Goal: Task Accomplishment & Management: Manage account settings

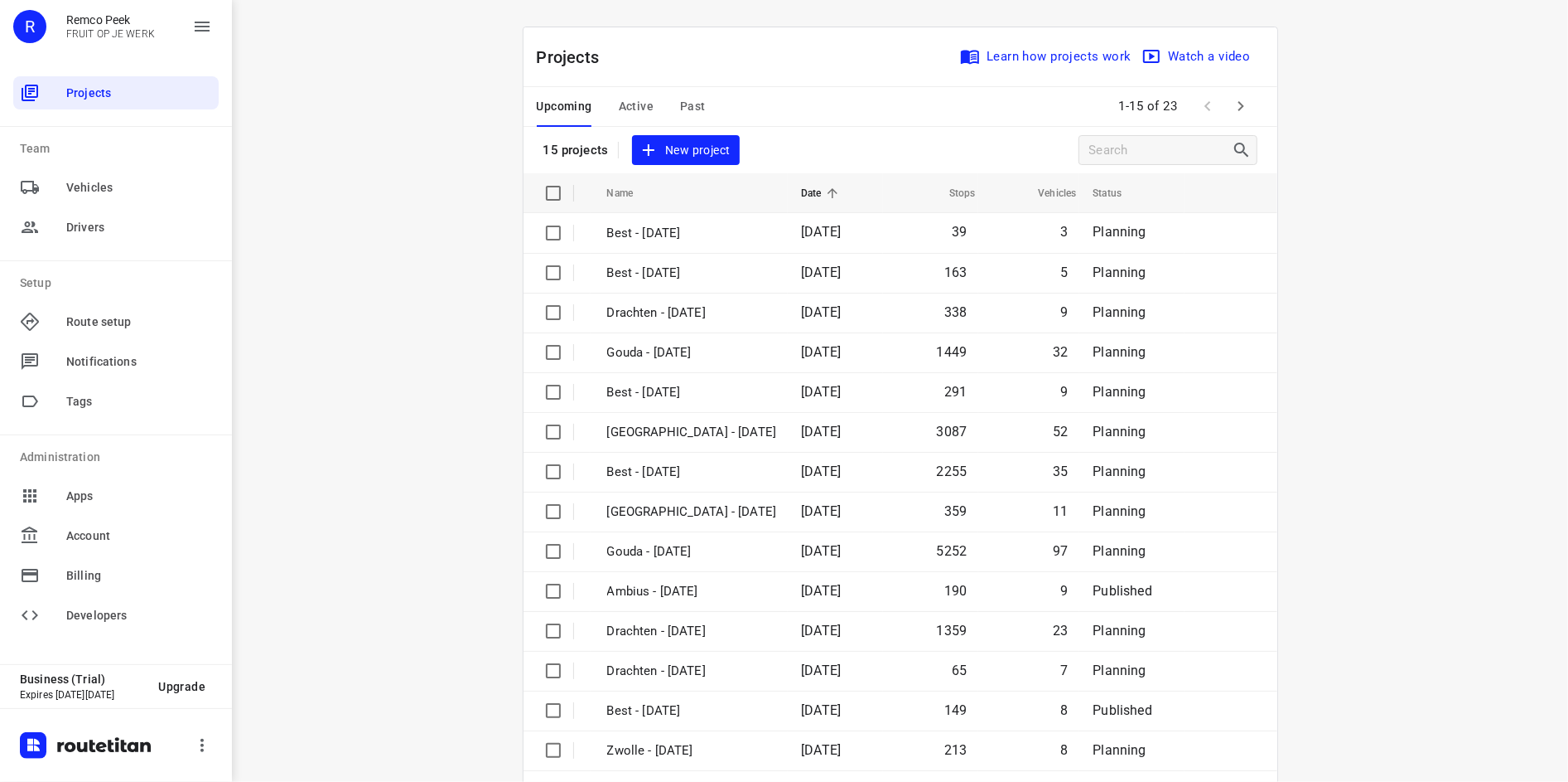
click at [672, 108] on div "Upcoming Active Past" at bounding box center [634, 106] width 195 height 40
click at [680, 108] on span "Past" at bounding box center [693, 106] width 25 height 20
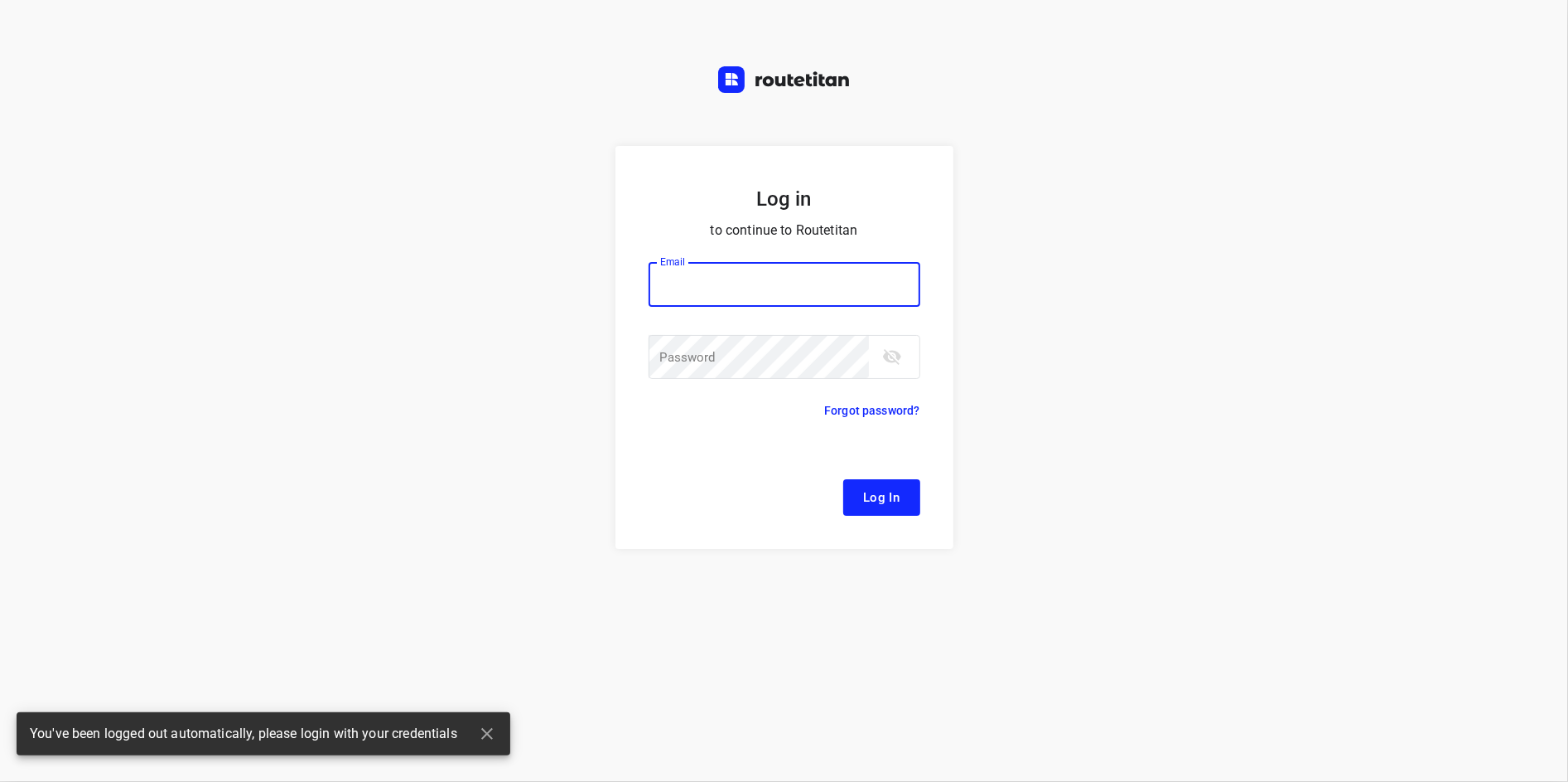
type input "[EMAIL_ADDRESS][DOMAIN_NAME]"
click at [872, 492] on span "Log In" at bounding box center [882, 497] width 37 height 21
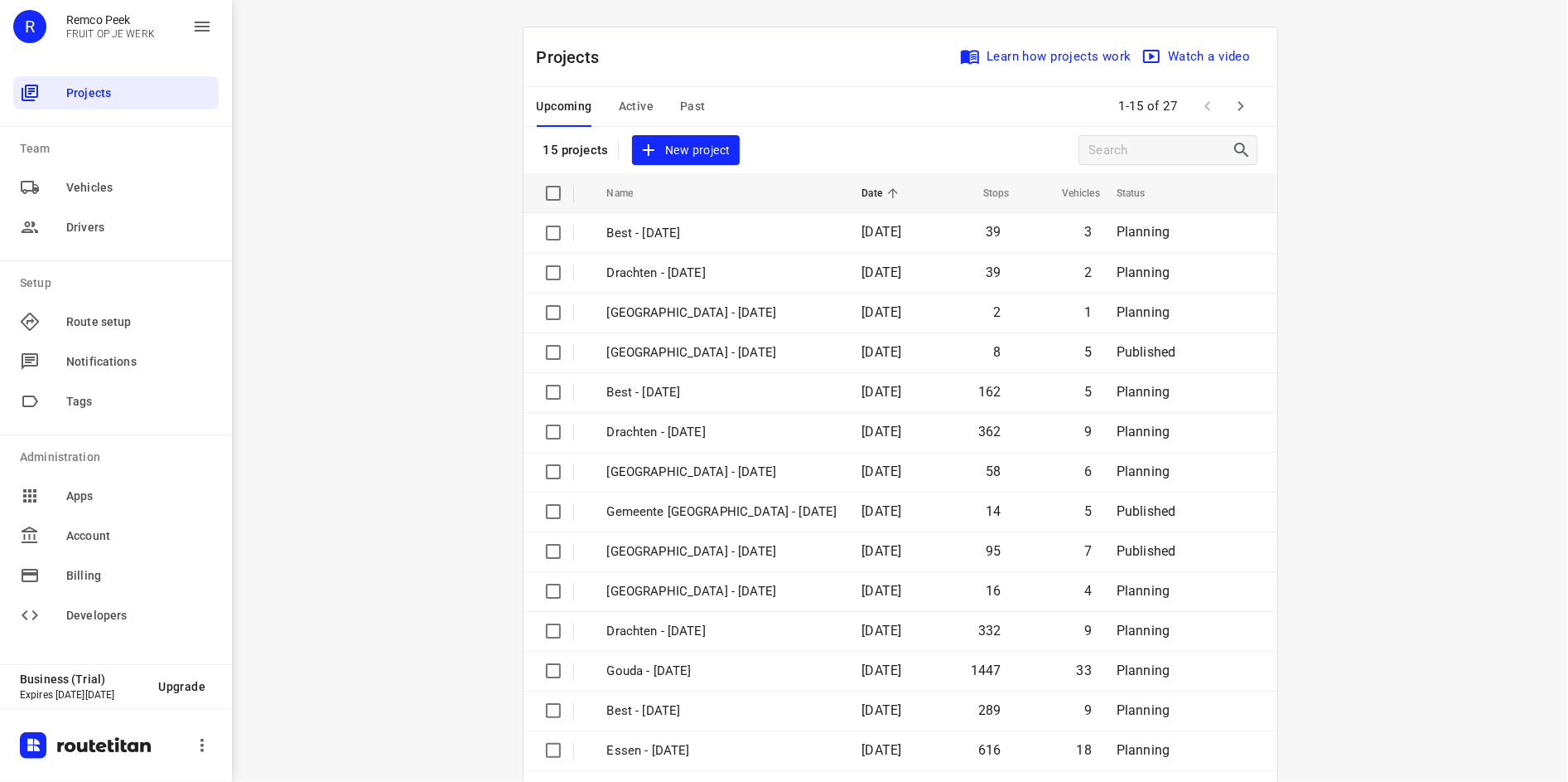
click at [681, 92] on button "Past" at bounding box center [693, 106] width 25 height 40
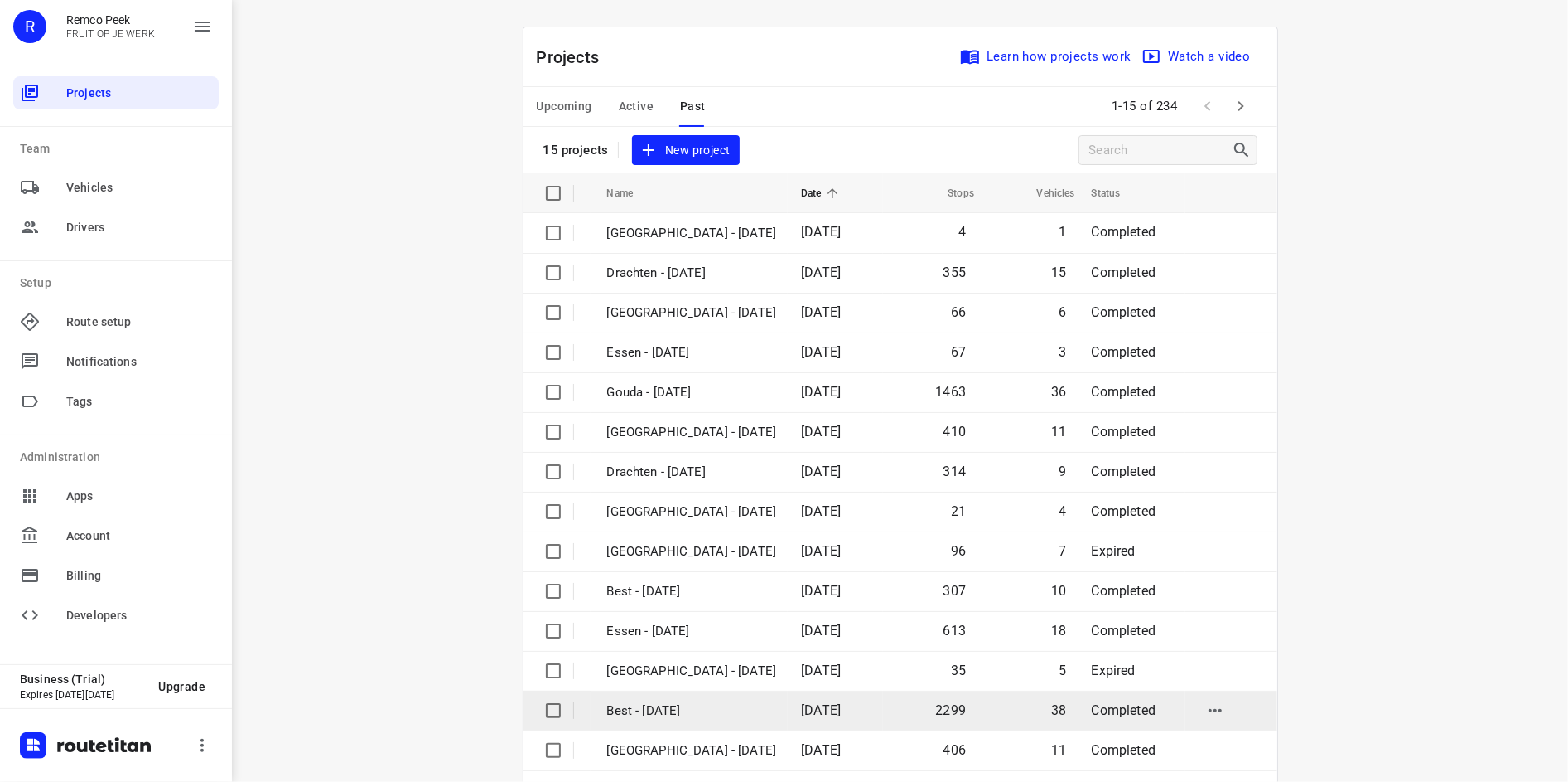
click at [692, 709] on p "Best - [DATE]" at bounding box center [692, 711] width 170 height 19
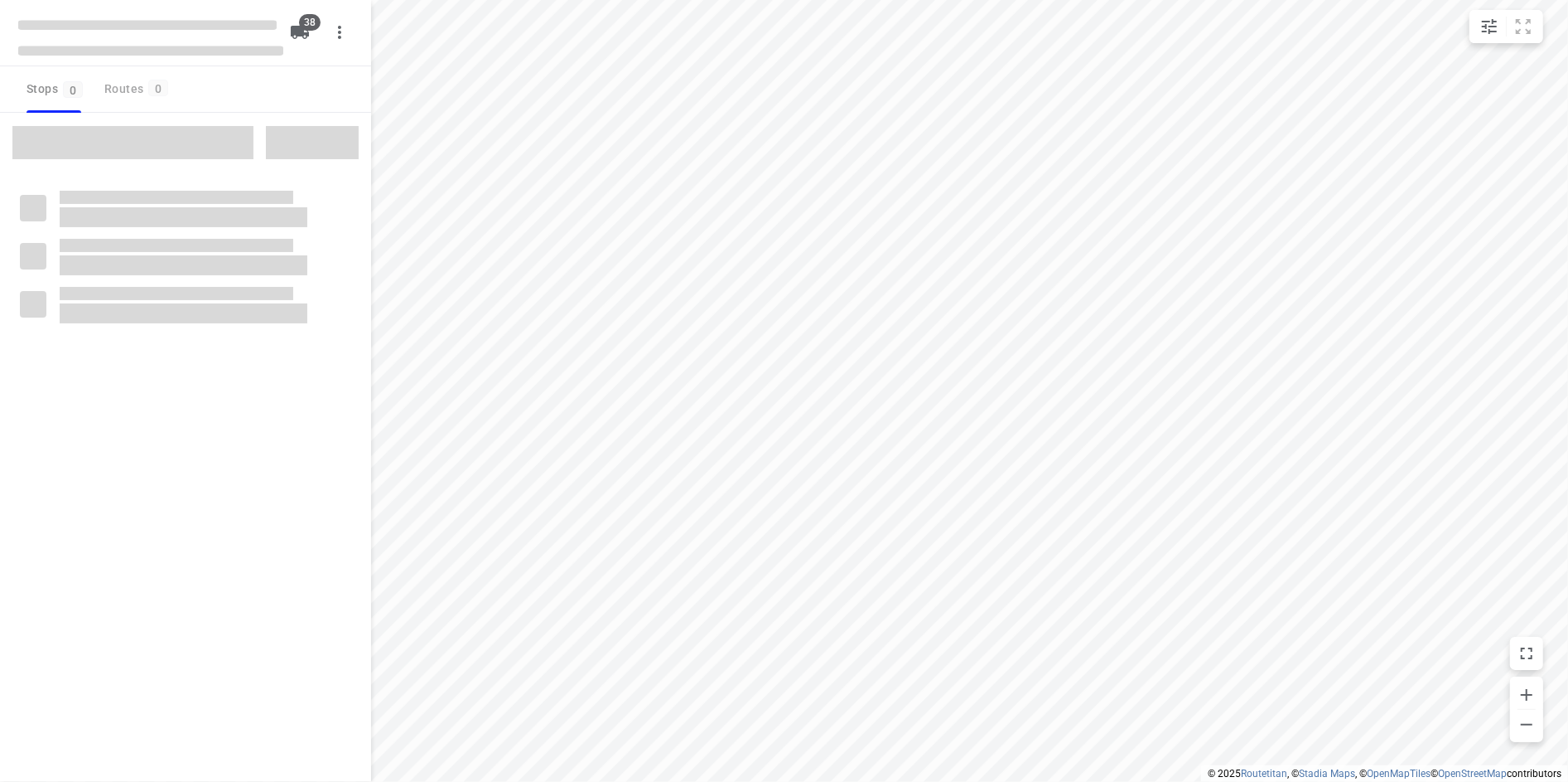
checkbox input "true"
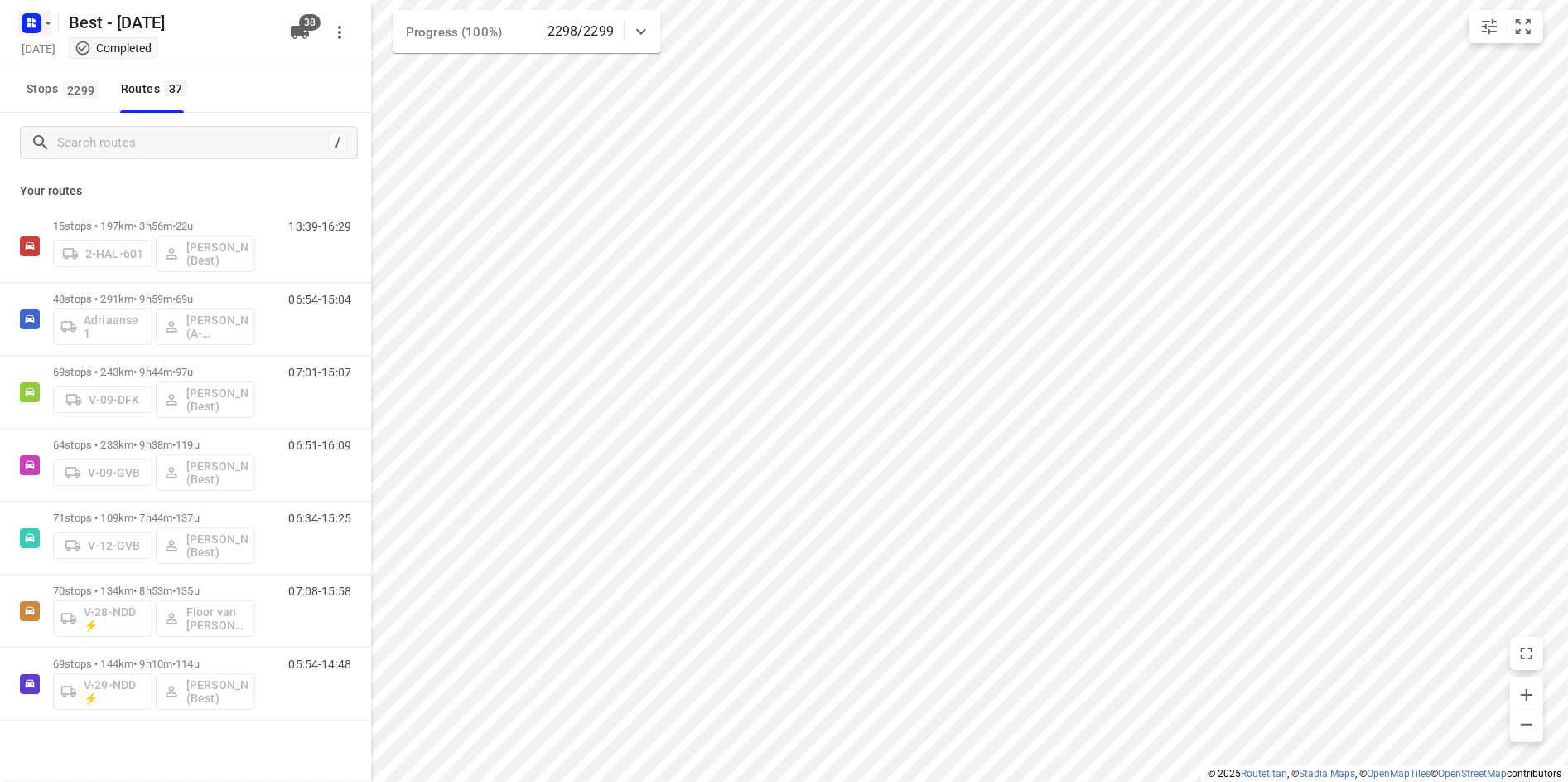
click at [48, 29] on button "button" at bounding box center [35, 22] width 33 height 26
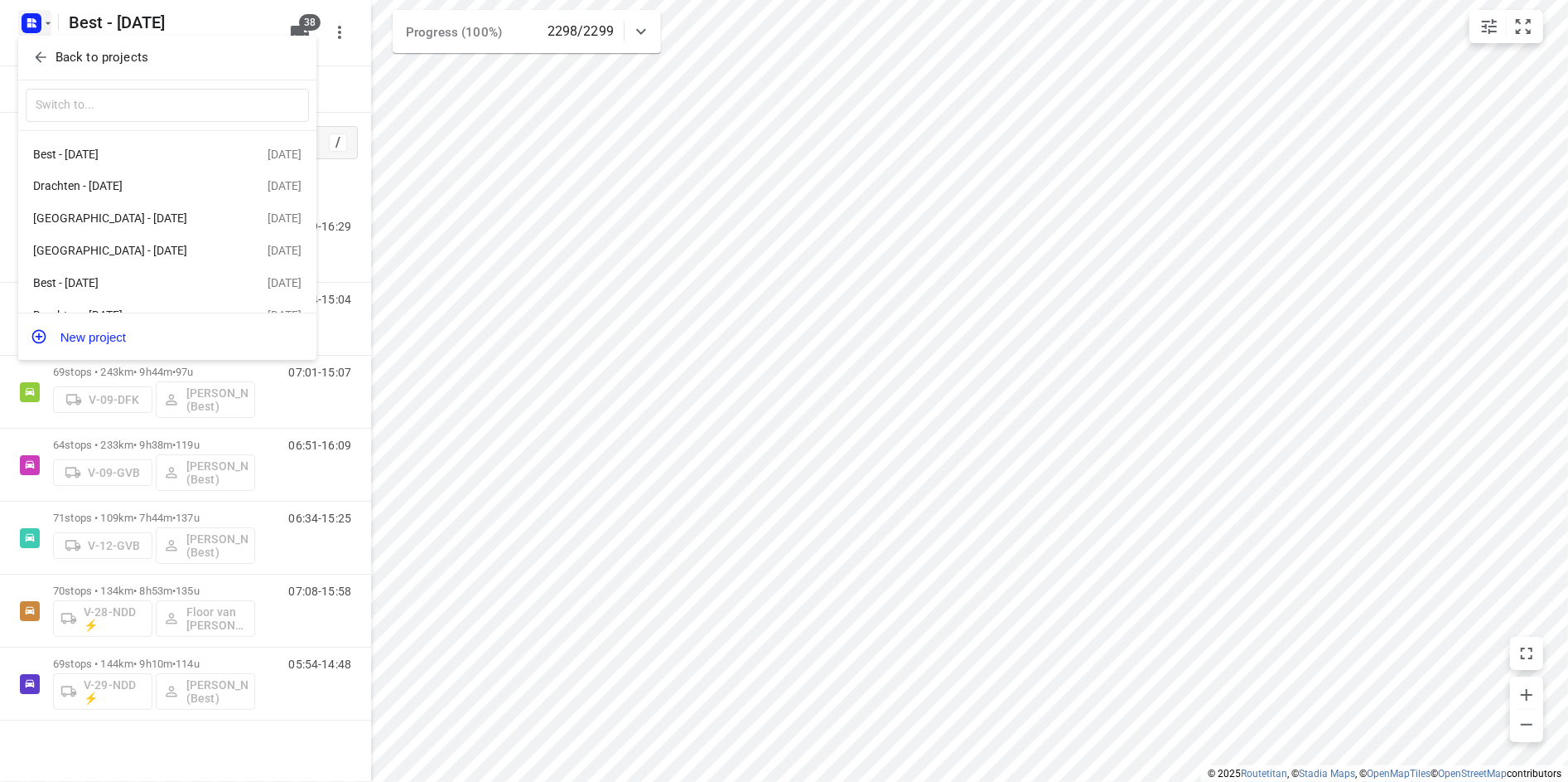
click at [74, 64] on p "Back to projects" at bounding box center [101, 57] width 92 height 19
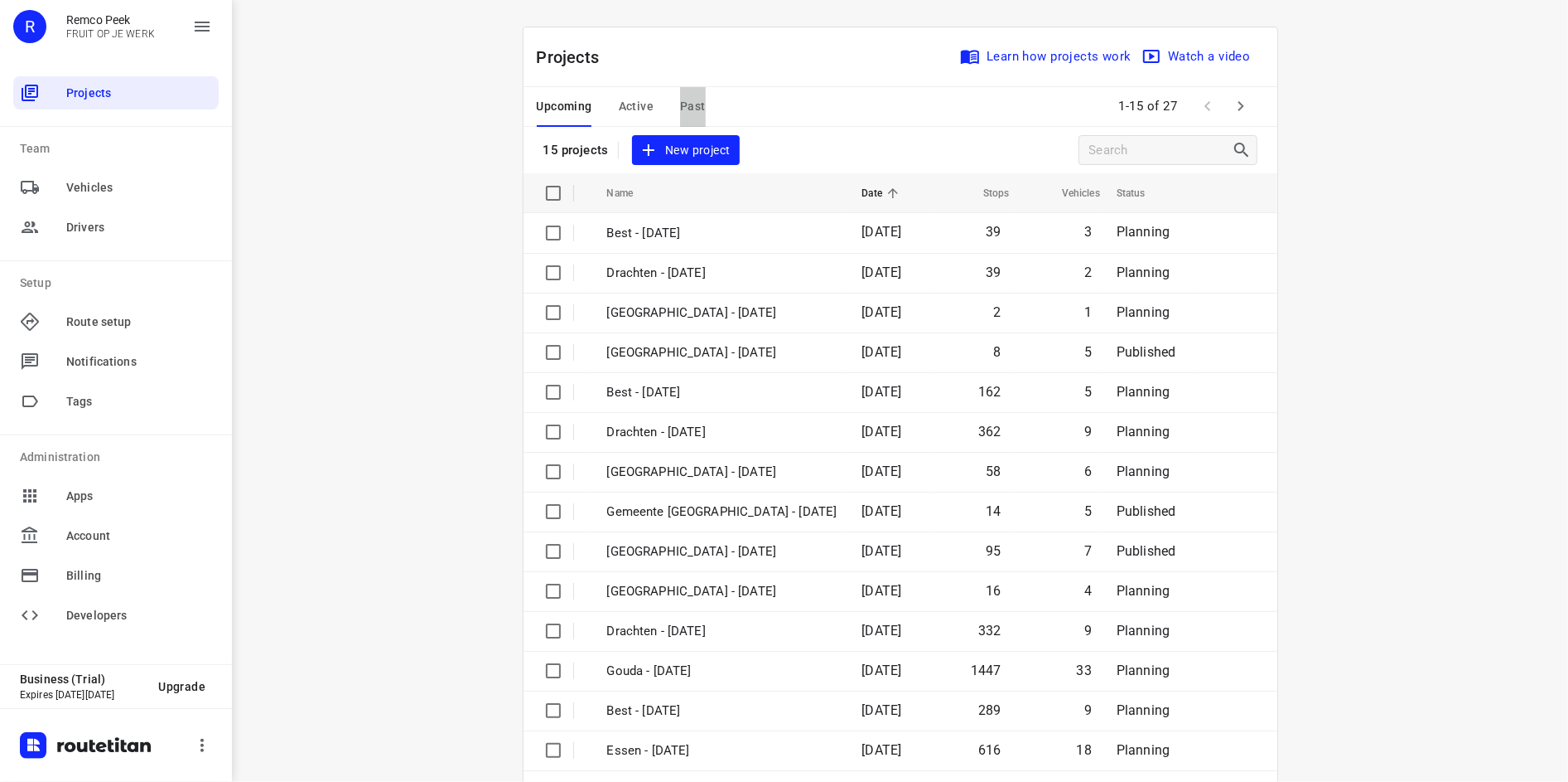
click at [690, 113] on span "Past" at bounding box center [693, 106] width 25 height 20
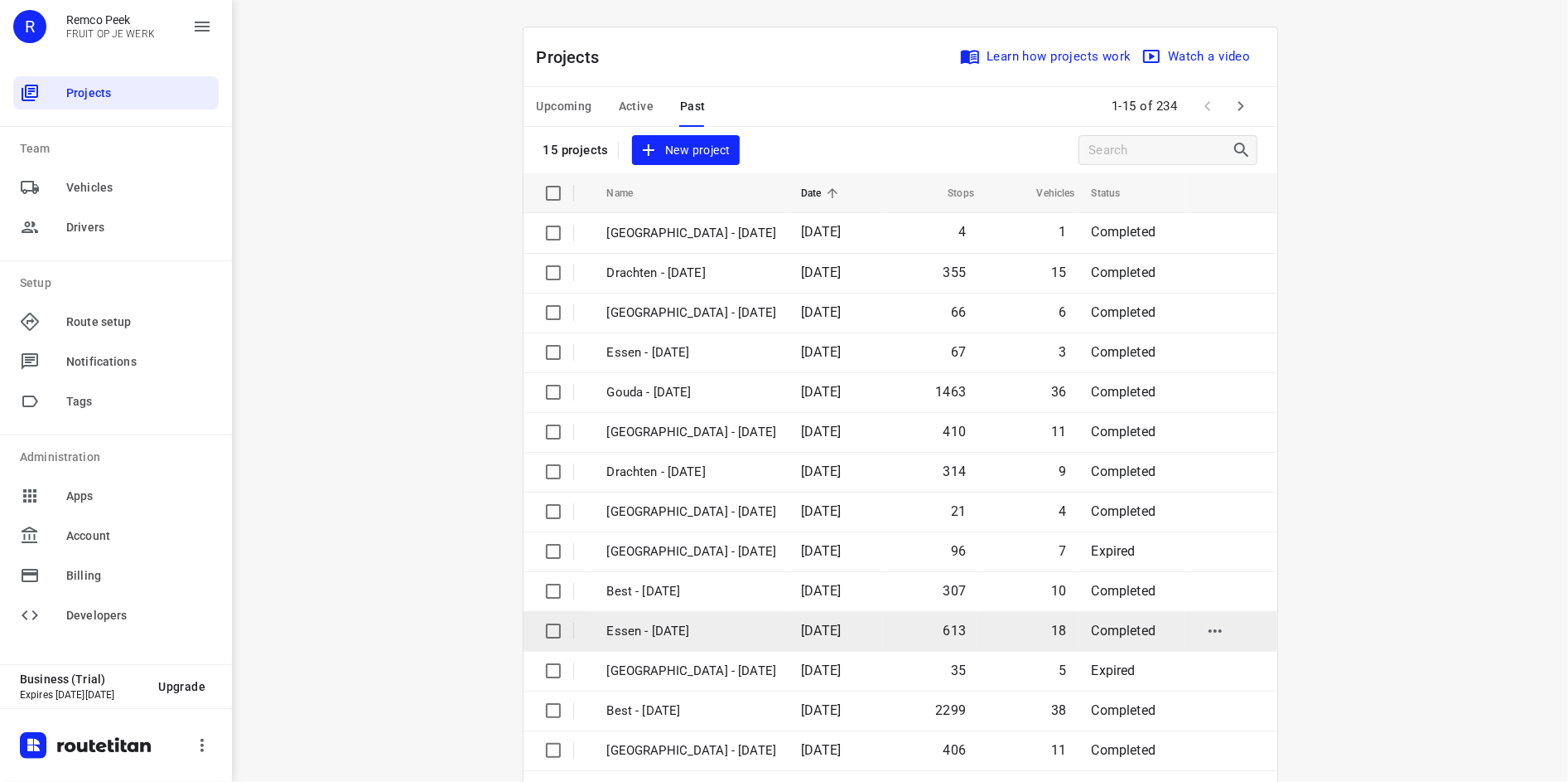
scroll to position [55, 0]
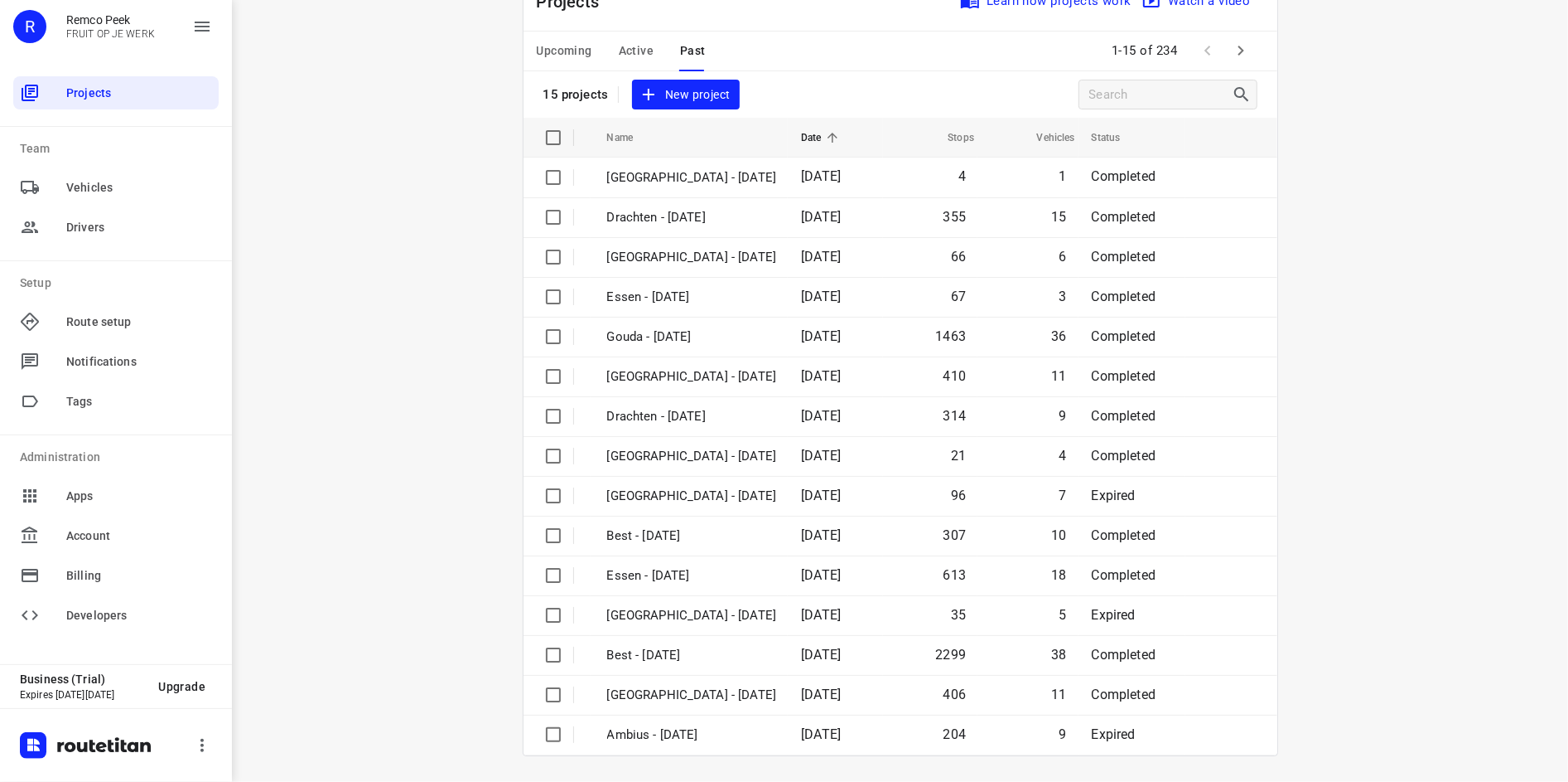
click at [1231, 53] on icon "button" at bounding box center [1240, 51] width 19 height 19
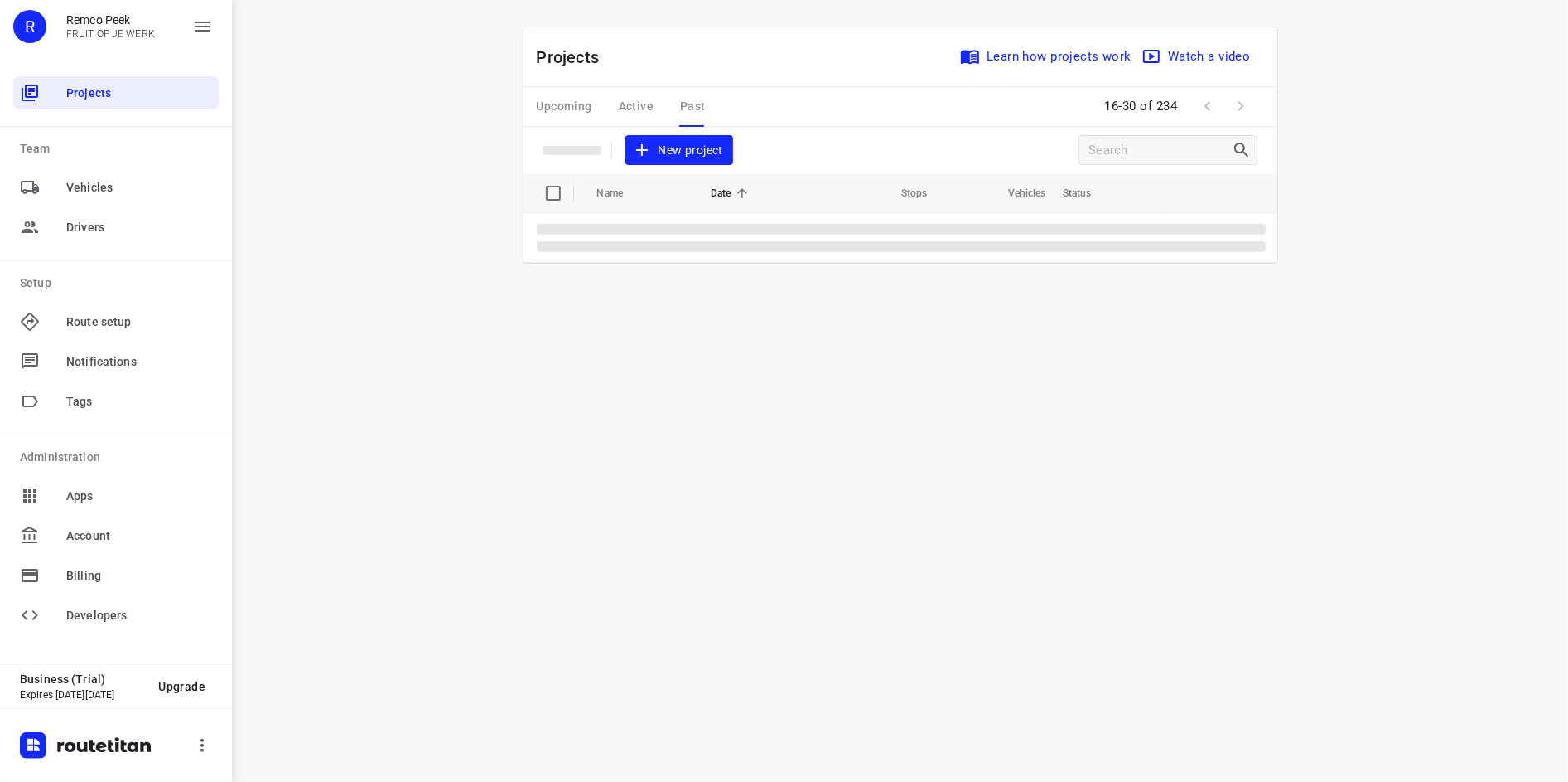
scroll to position [0, 0]
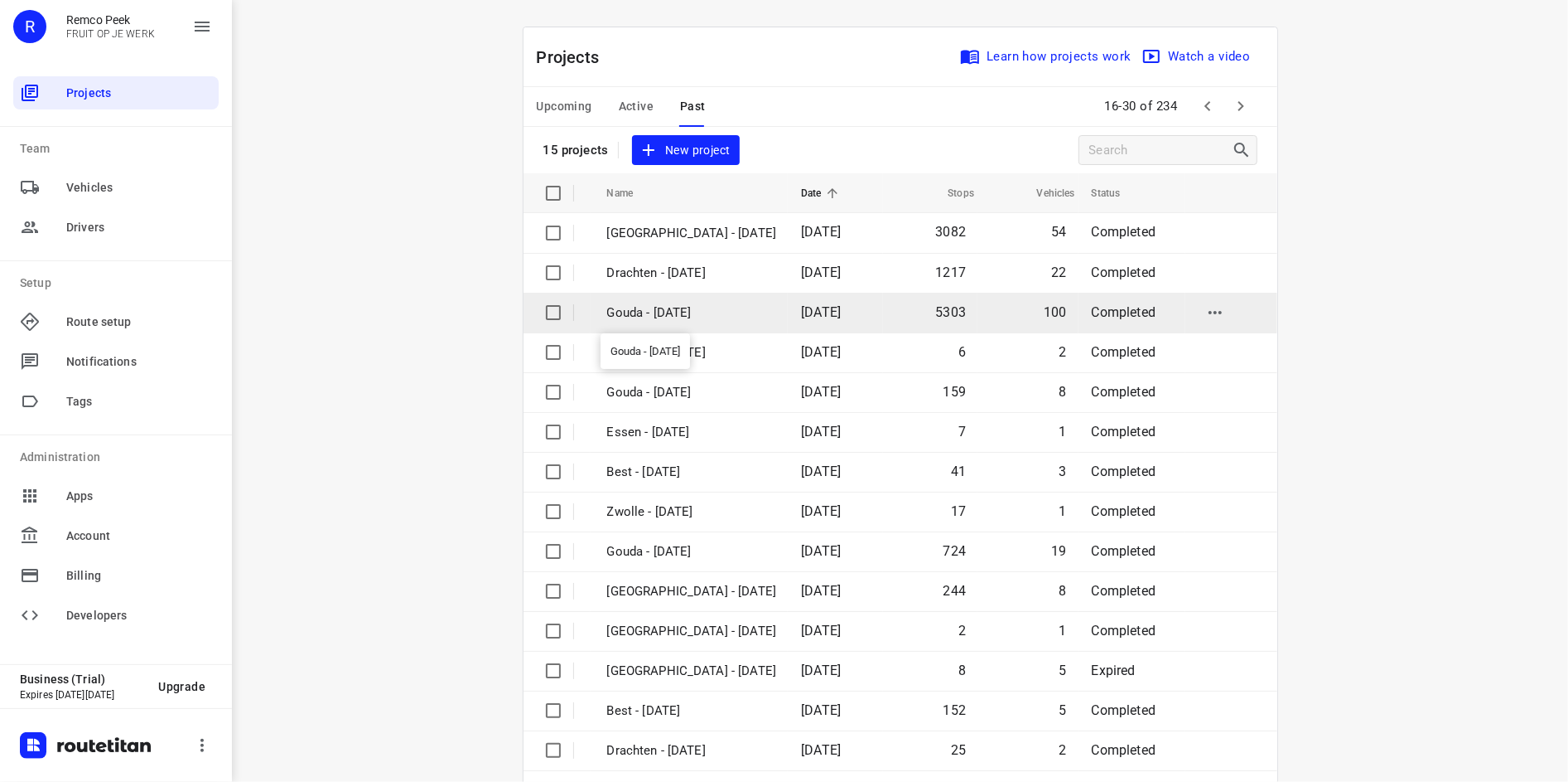
click at [765, 317] on p "Gouda - [DATE]" at bounding box center [692, 313] width 170 height 19
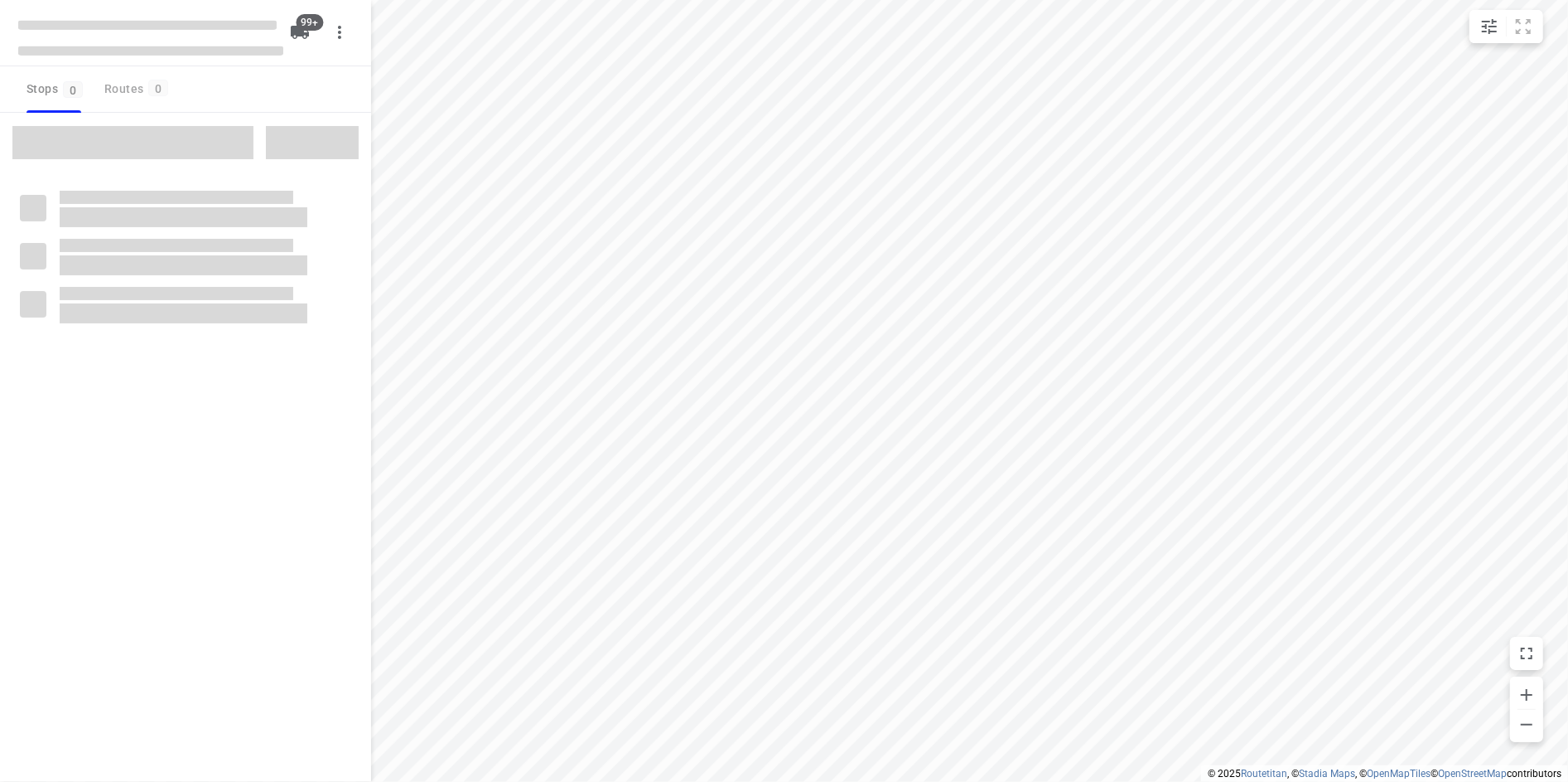
checkbox input "true"
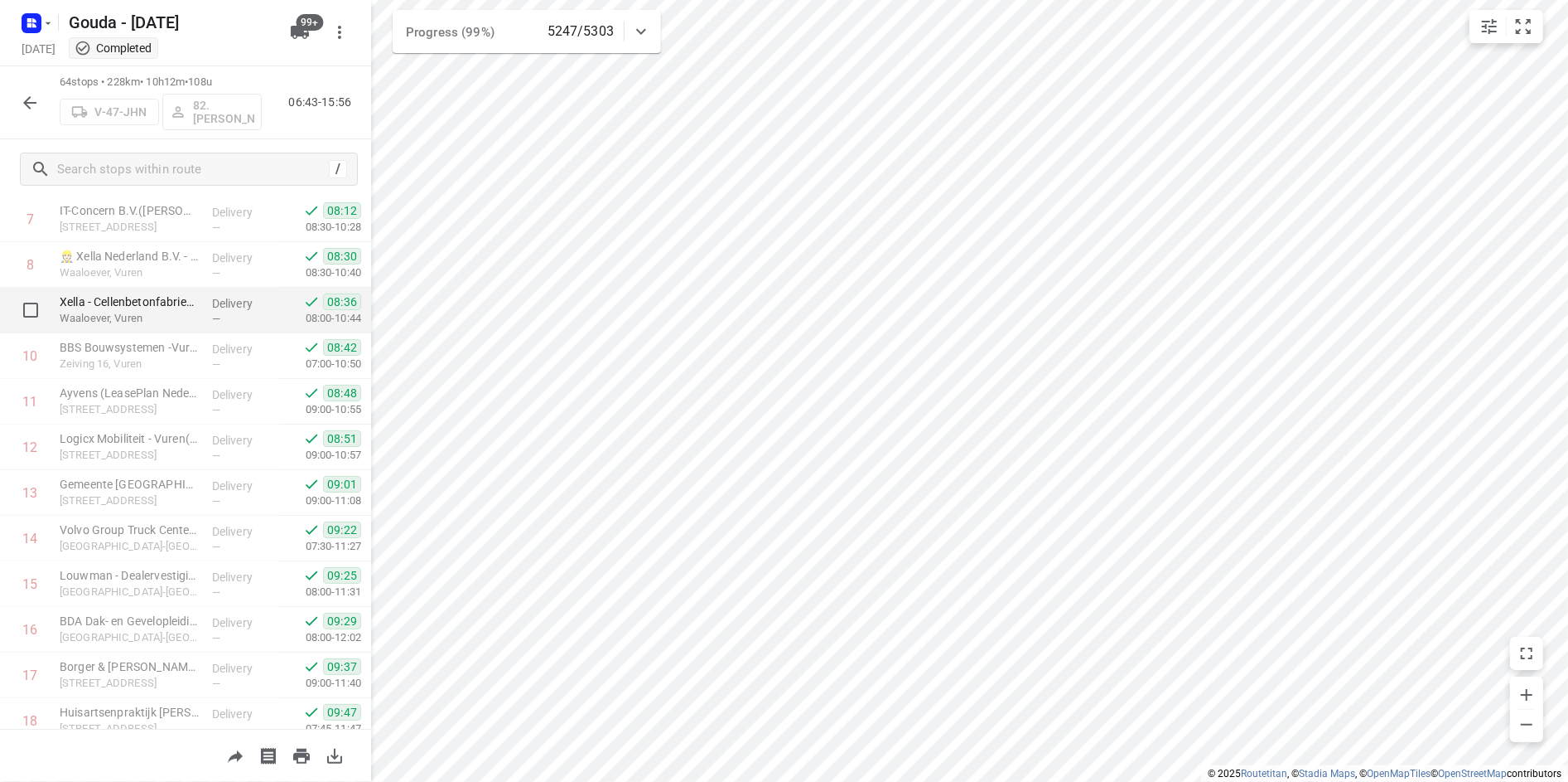
scroll to position [331, 0]
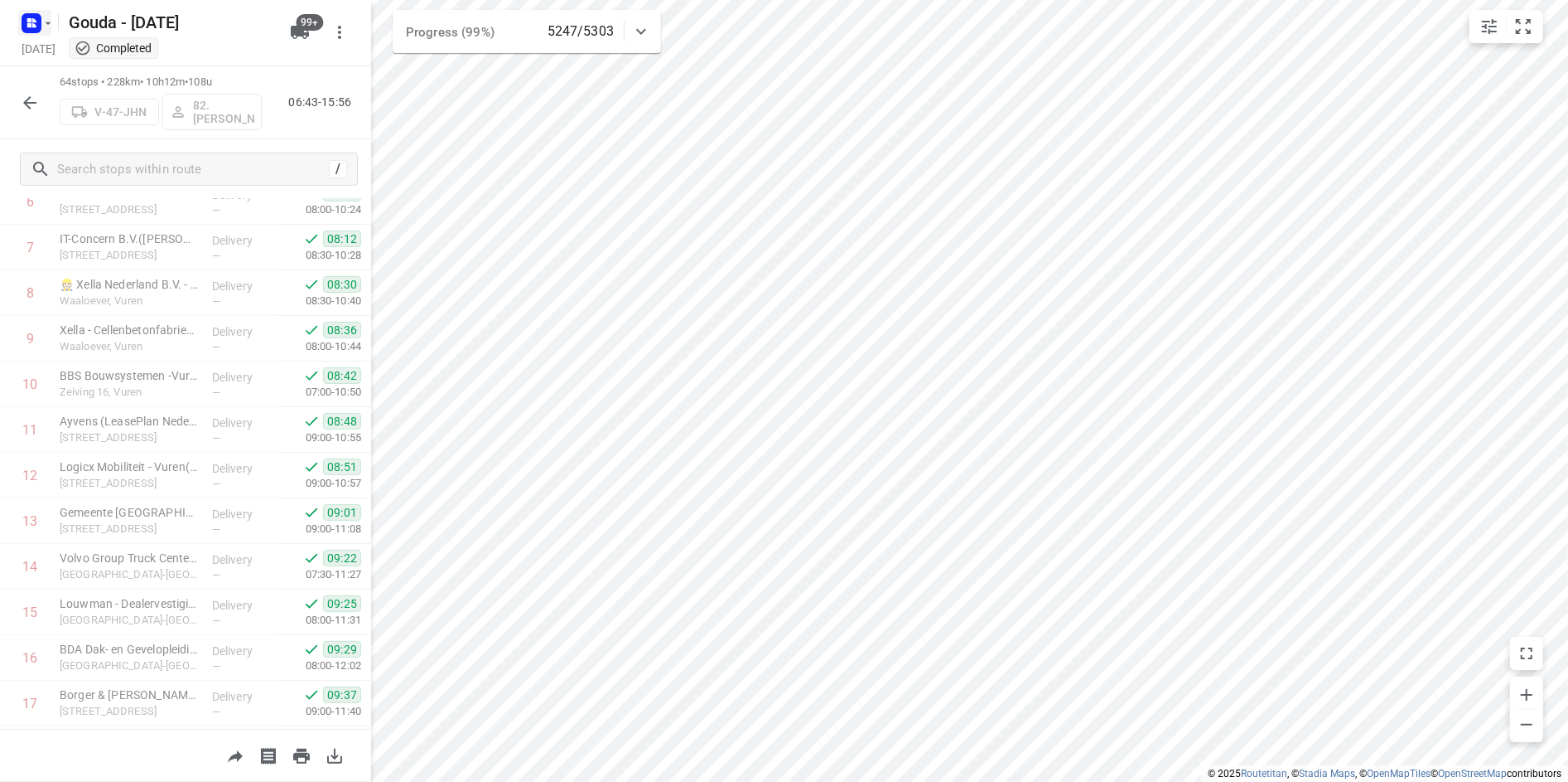
click at [47, 18] on icon "button" at bounding box center [49, 23] width 14 height 14
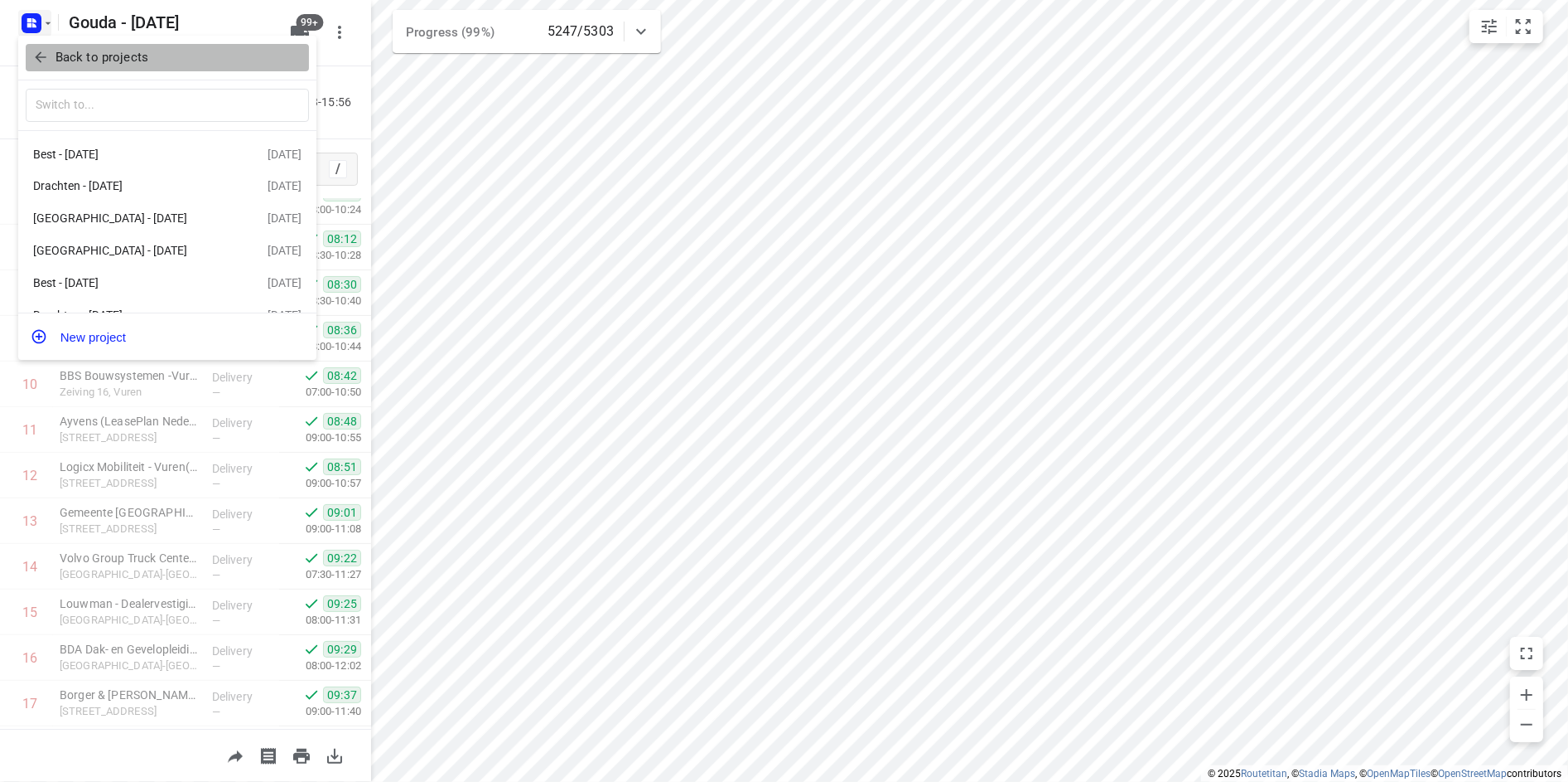
click at [85, 59] on p "Back to projects" at bounding box center [101, 57] width 92 height 19
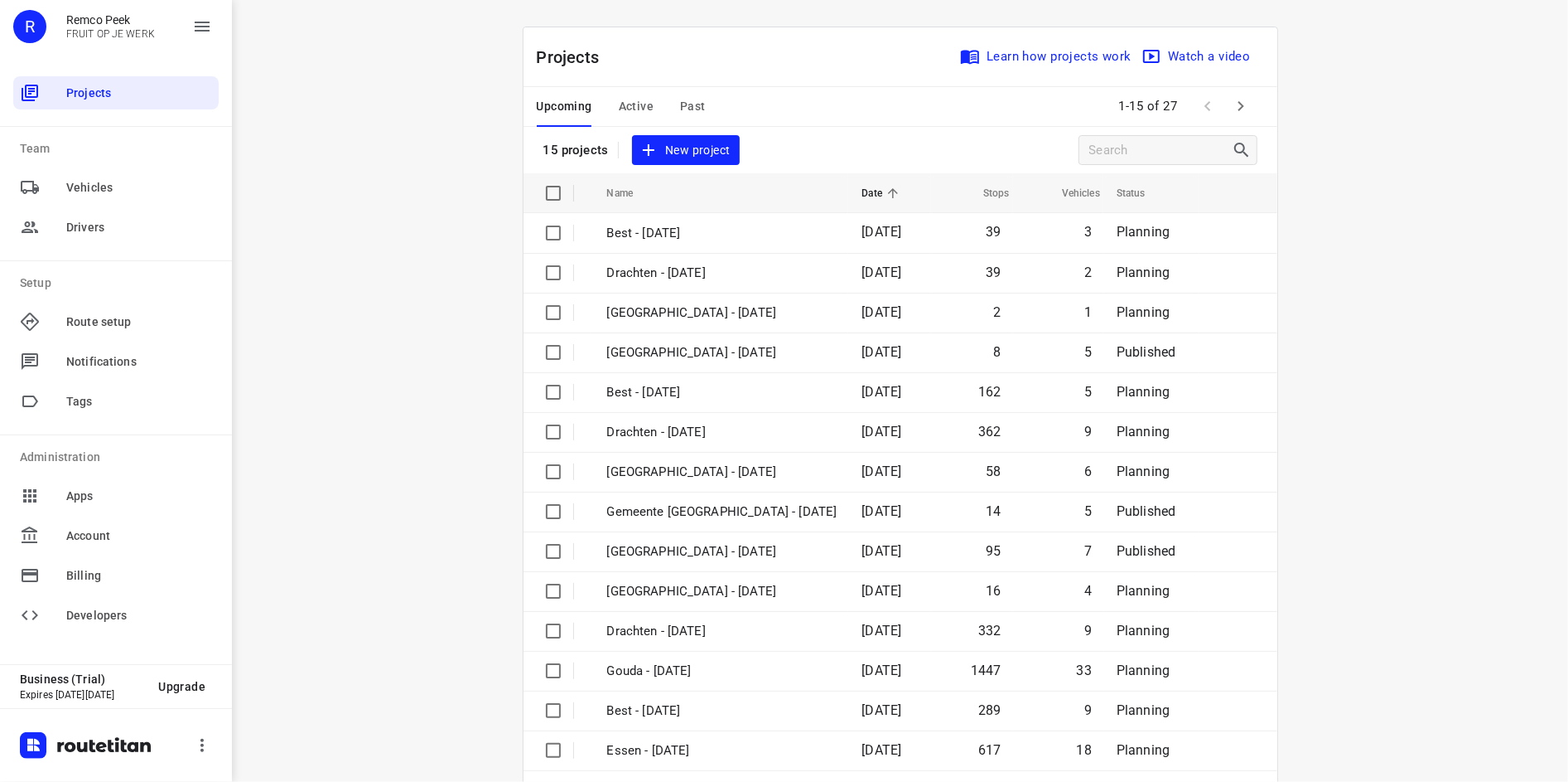
click at [690, 98] on span "Past" at bounding box center [693, 106] width 25 height 20
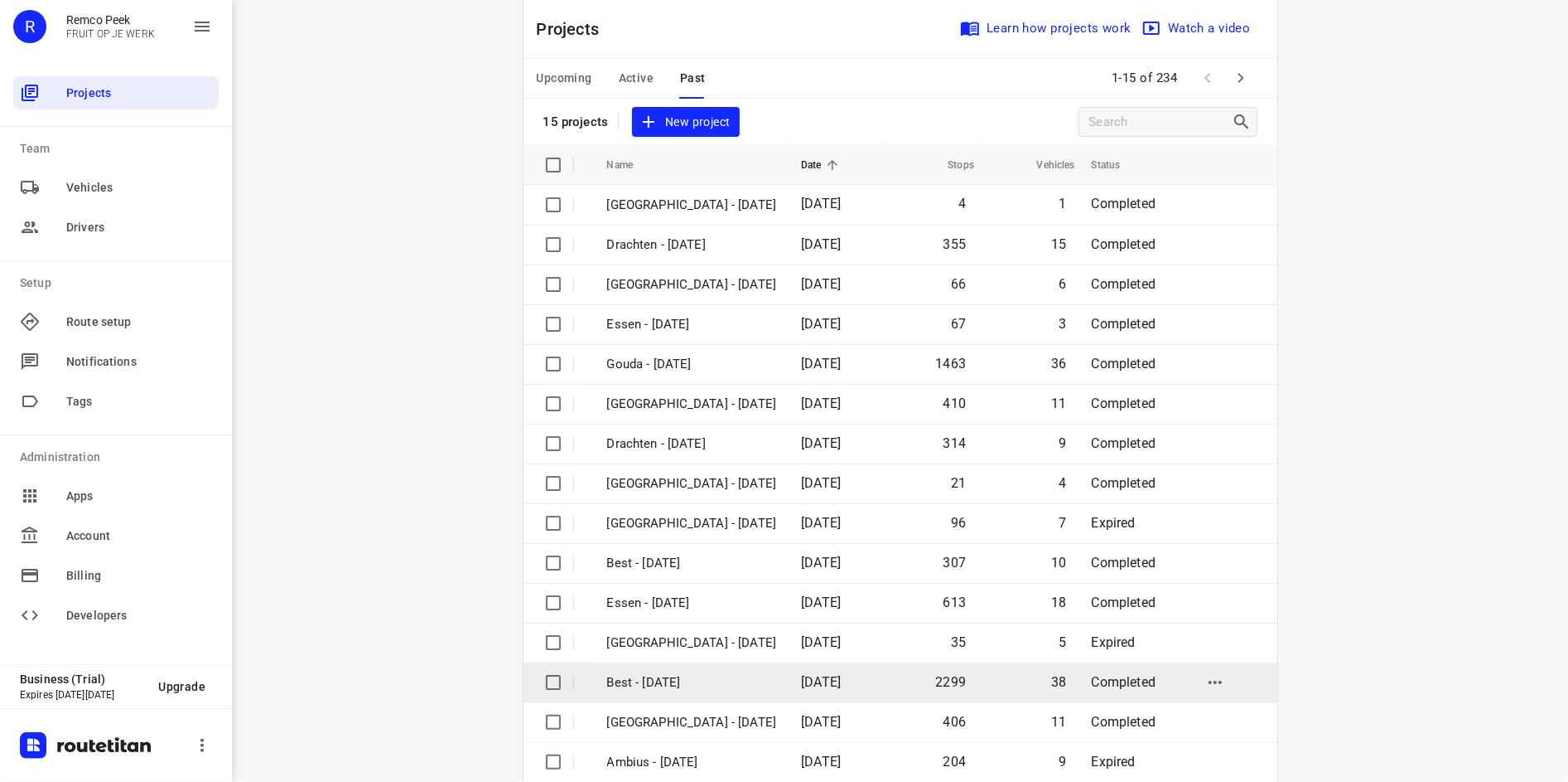
scroll to position [55, 0]
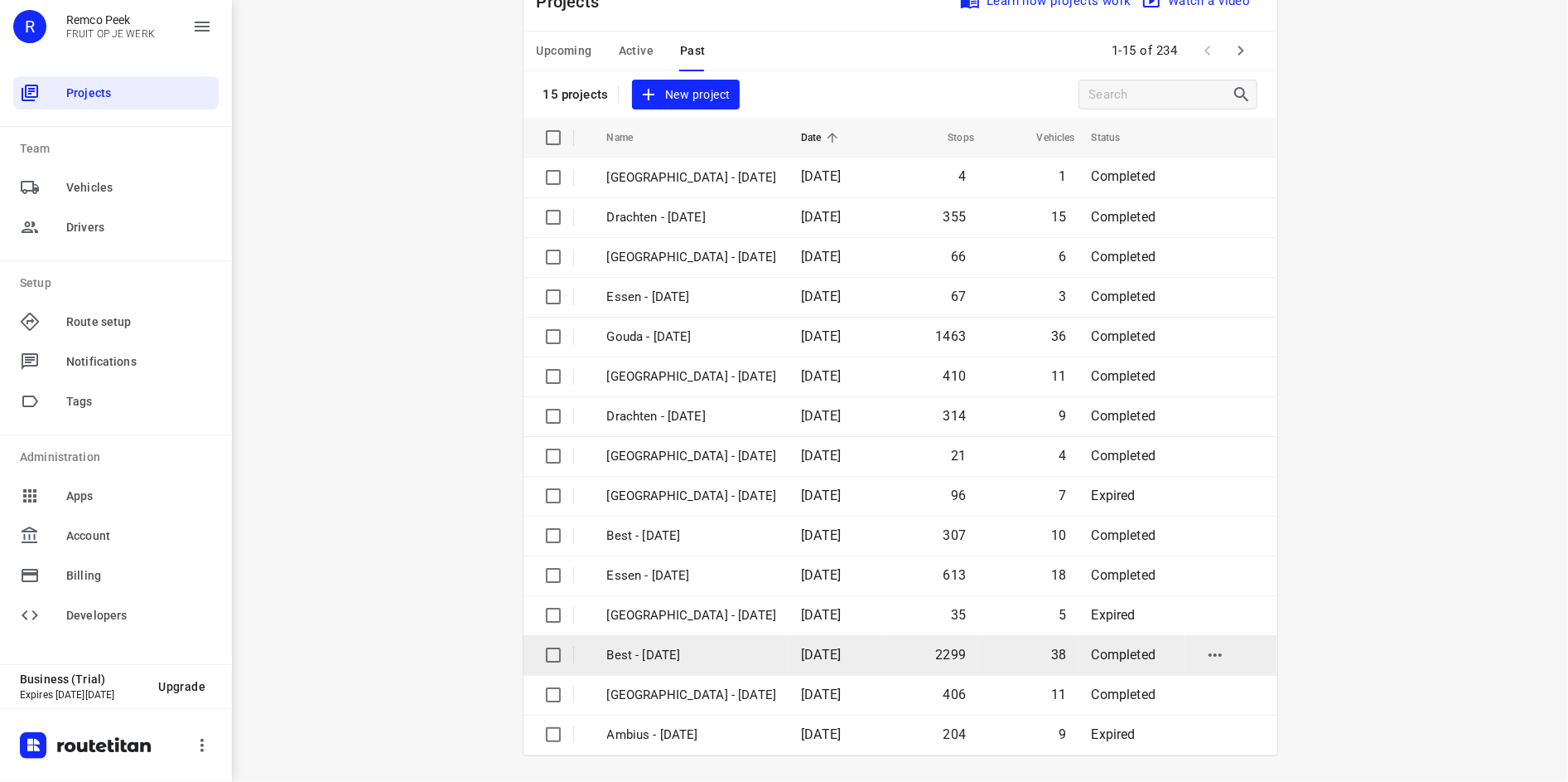
click at [716, 657] on p "Best - [DATE]" at bounding box center [692, 656] width 170 height 19
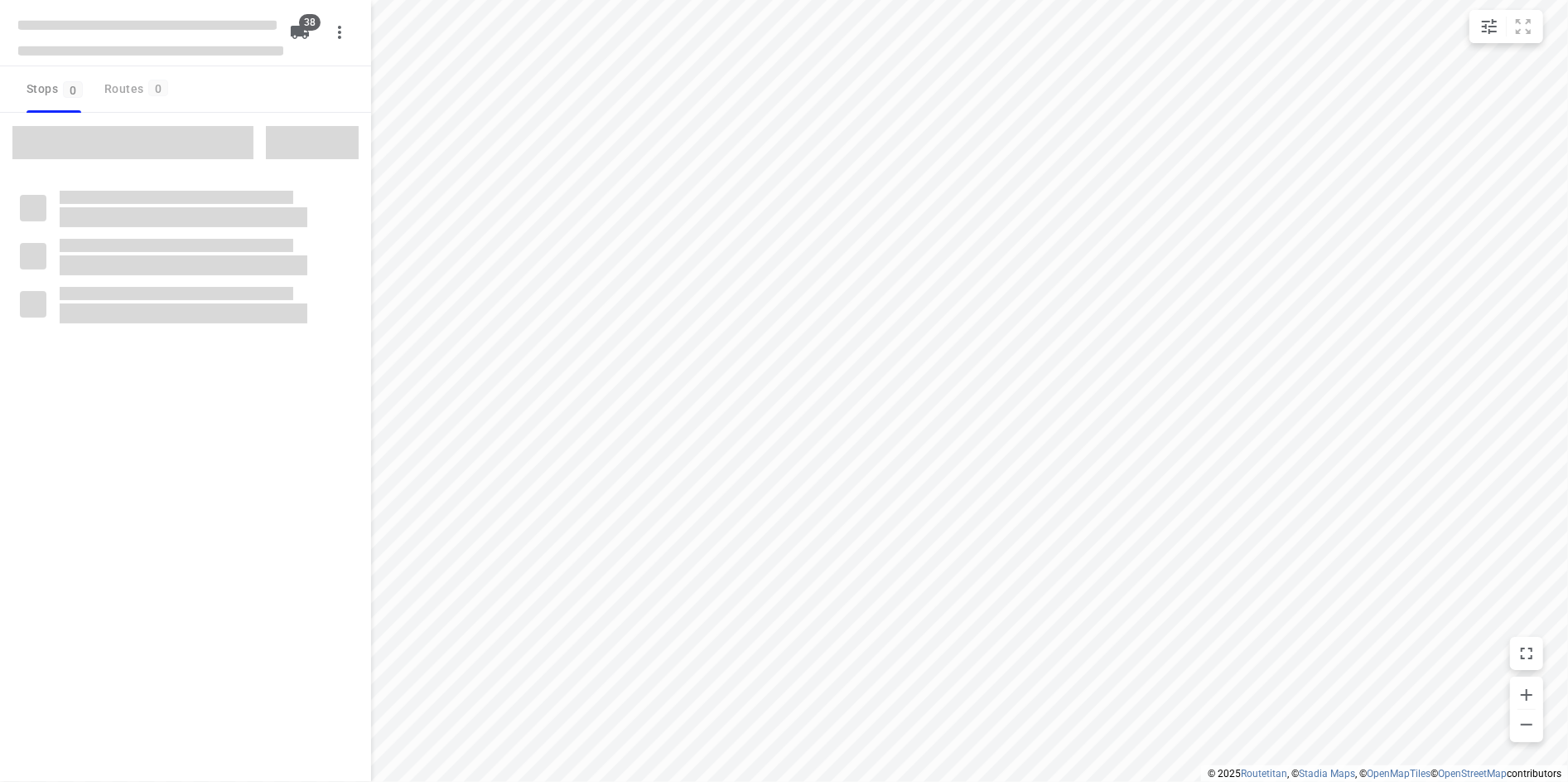
checkbox input "true"
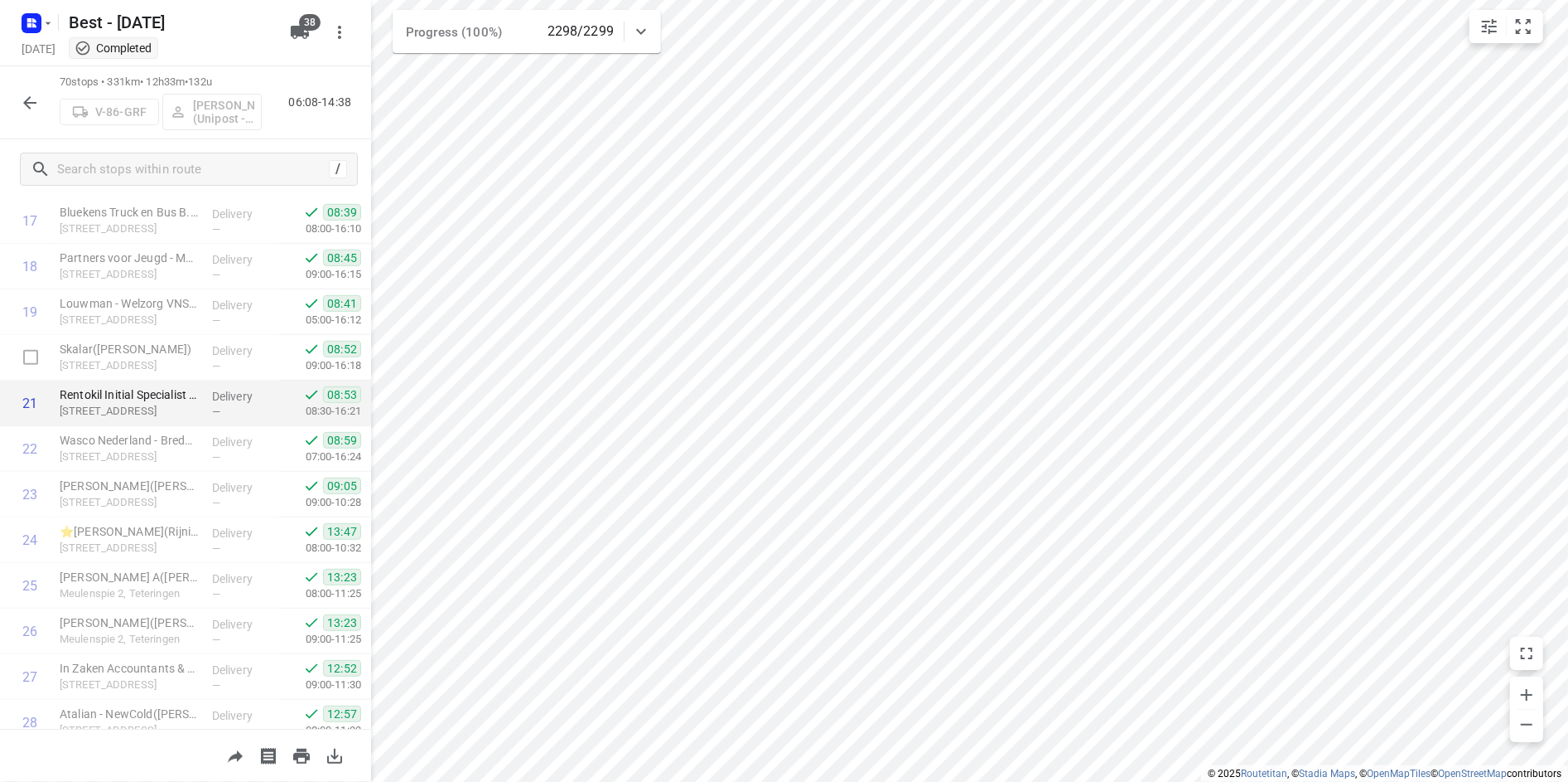
scroll to position [995, 0]
click at [973, 664] on div at bounding box center [784, 391] width 1568 height 782
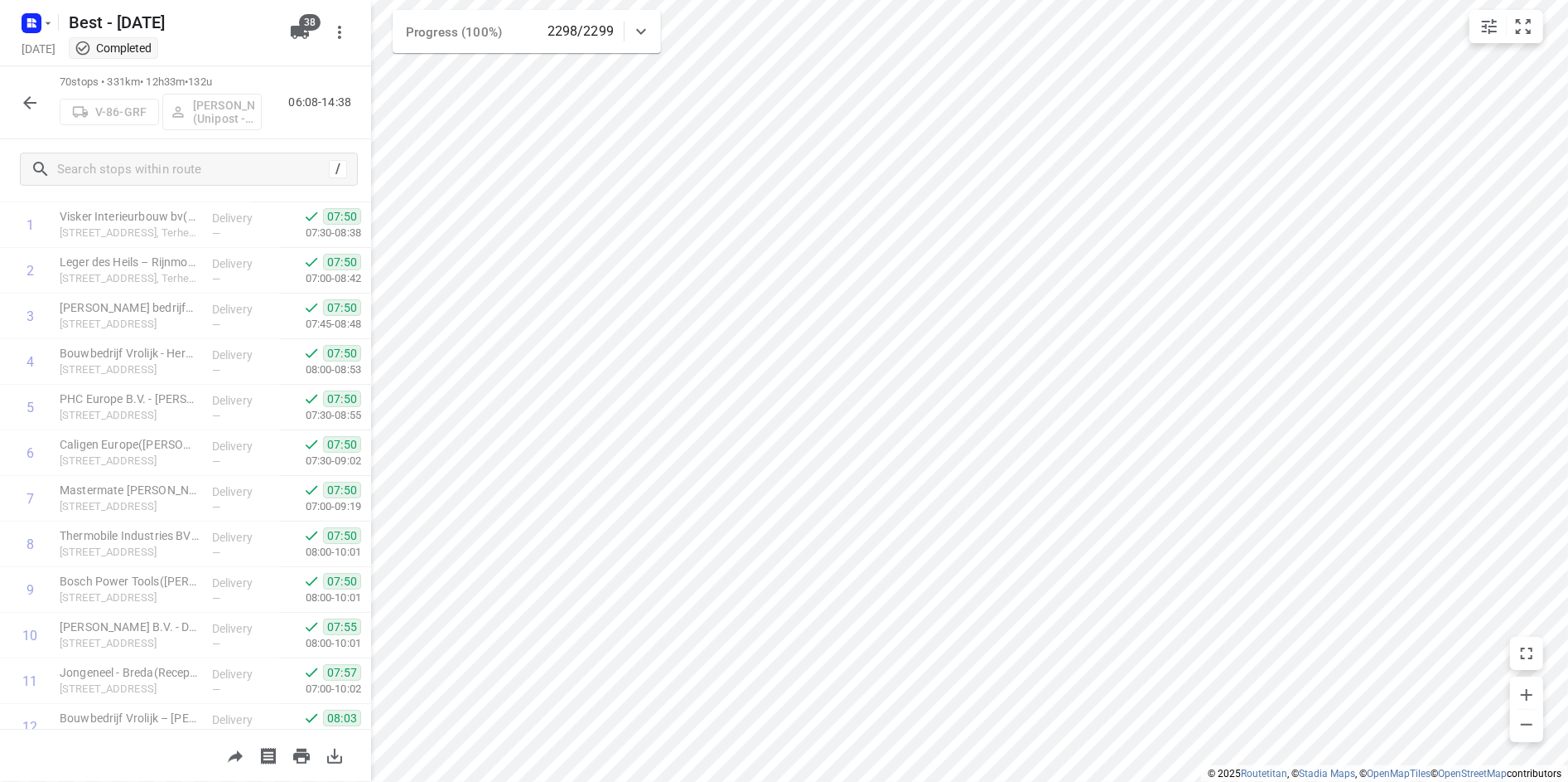
scroll to position [0, 0]
